Goal: Transaction & Acquisition: Register for event/course

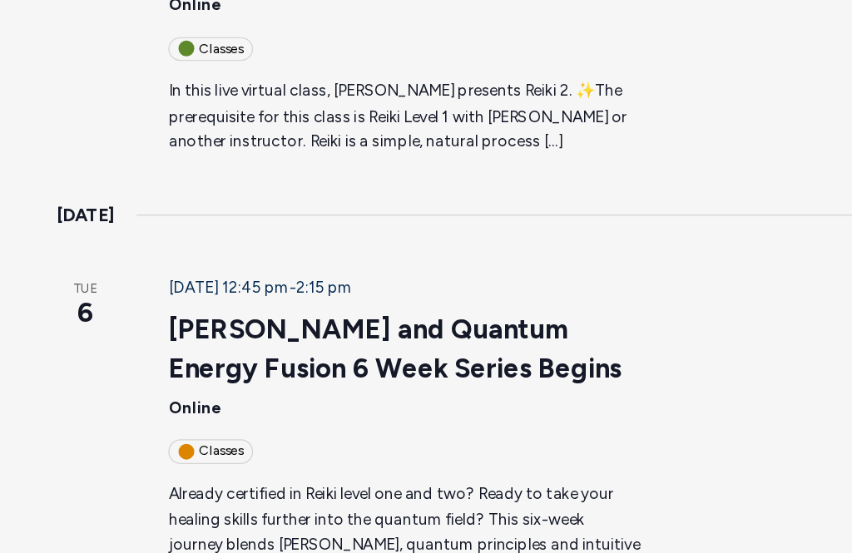
scroll to position [877, 0]
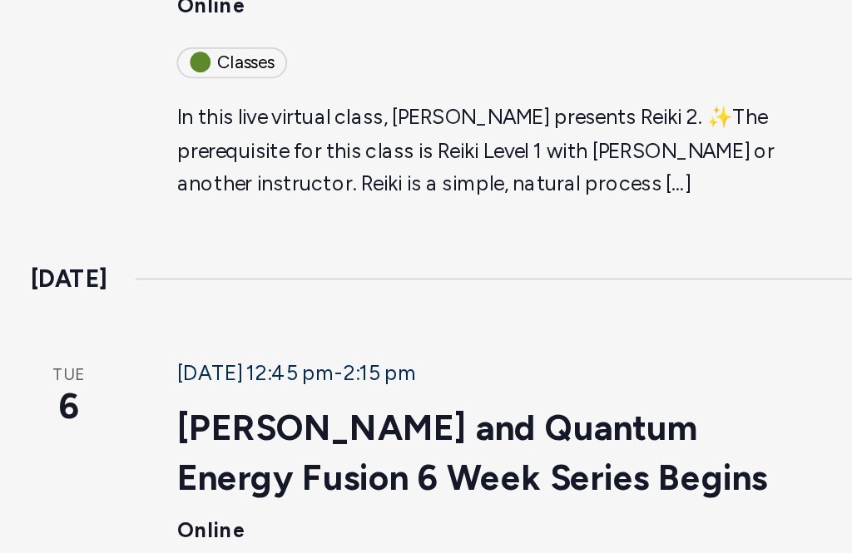
click at [156, 335] on link "Reiki and Quantum Energy Fusion 6 Week Series Begins" at bounding box center [322, 361] width 333 height 53
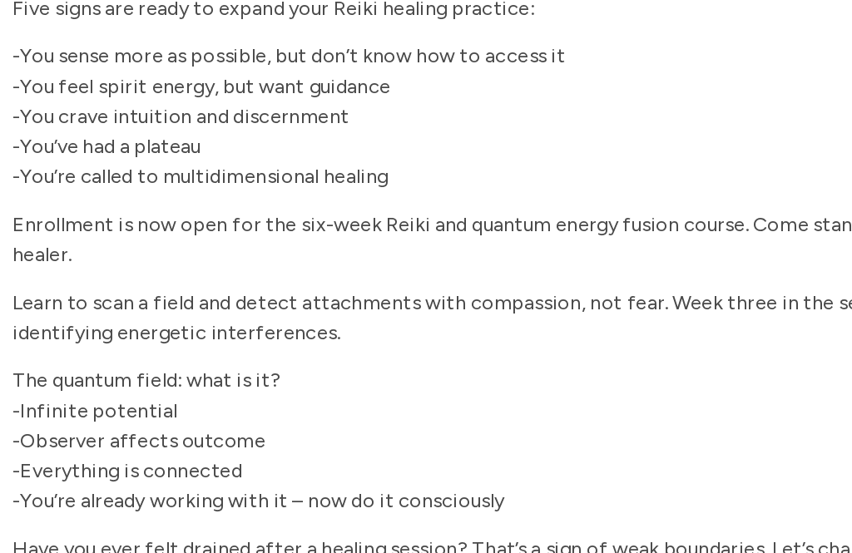
scroll to position [467, 0]
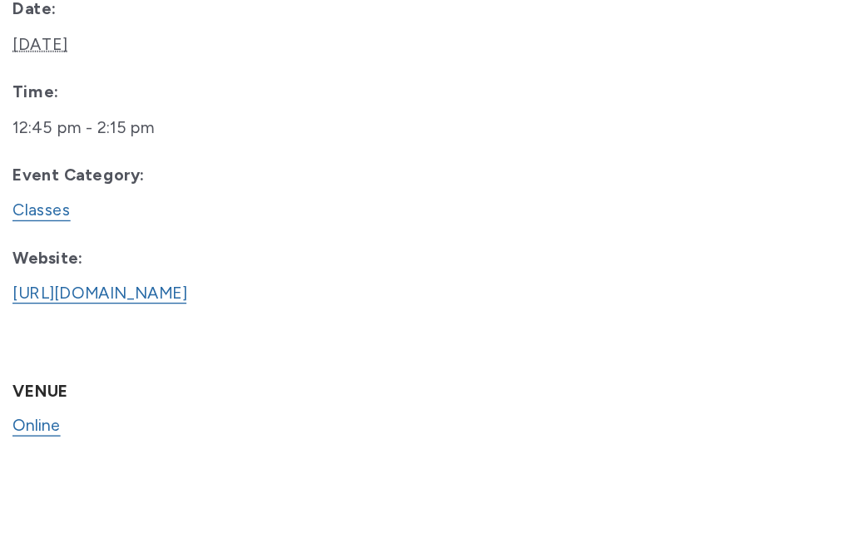
click at [41, 312] on link "https://www.learnitlive.com/Class/Building-a-Relationship-with-Loved-Ones-in-Sp…" at bounding box center [104, 320] width 130 height 16
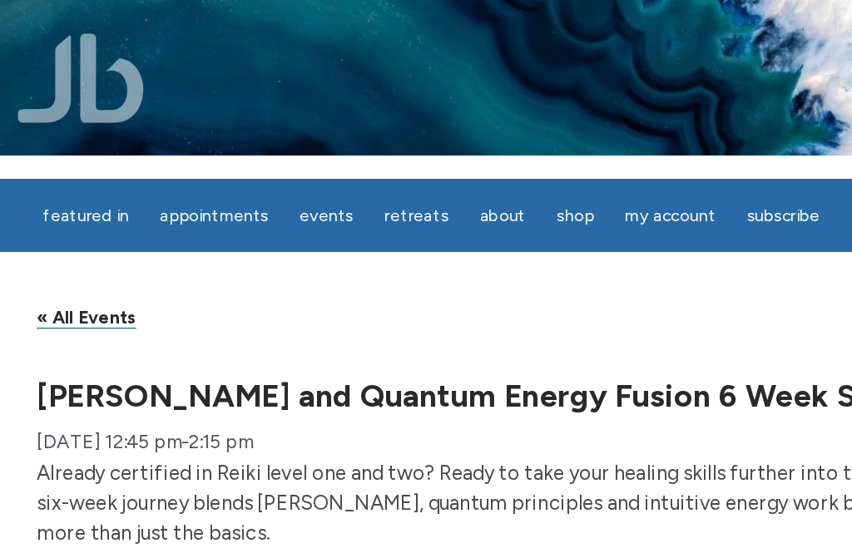
scroll to position [0, 0]
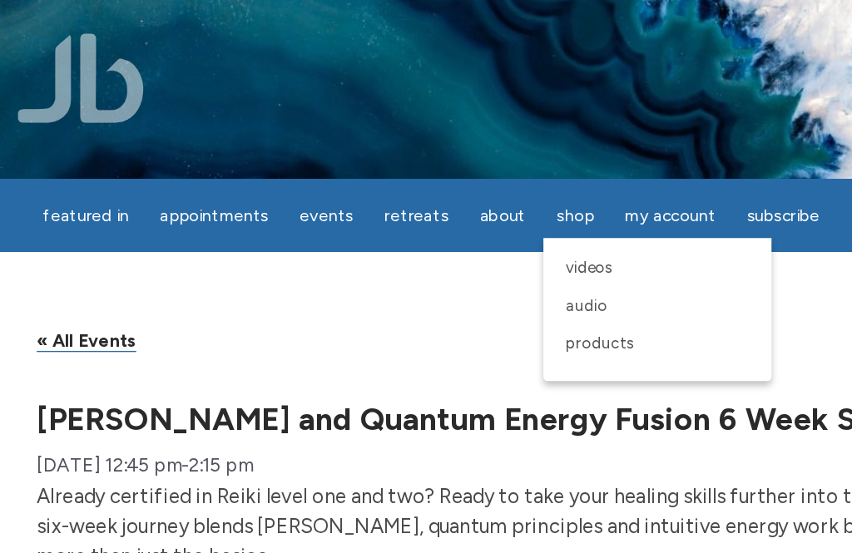
click at [438, 256] on span "Products" at bounding box center [457, 256] width 51 height 14
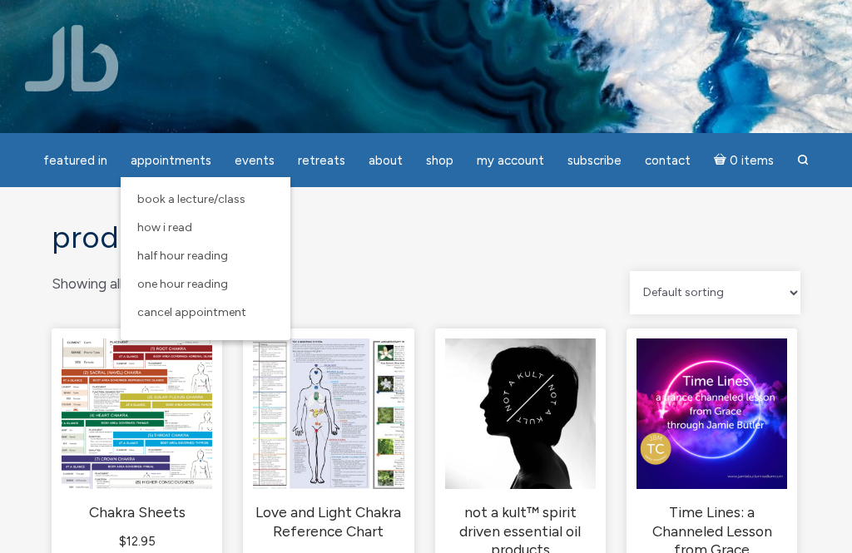
click at [156, 256] on span "Half Hour Reading" at bounding box center [182, 256] width 91 height 14
